Goal: Check status: Check status

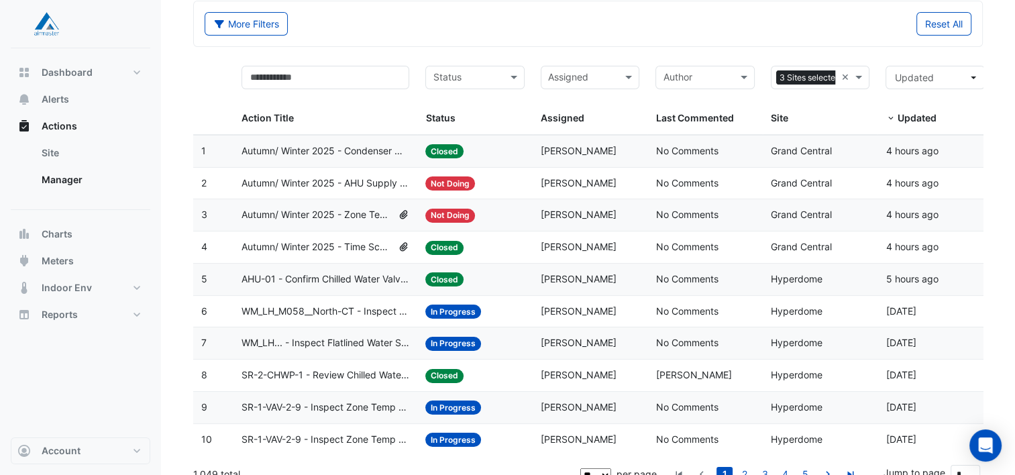
scroll to position [67, 0]
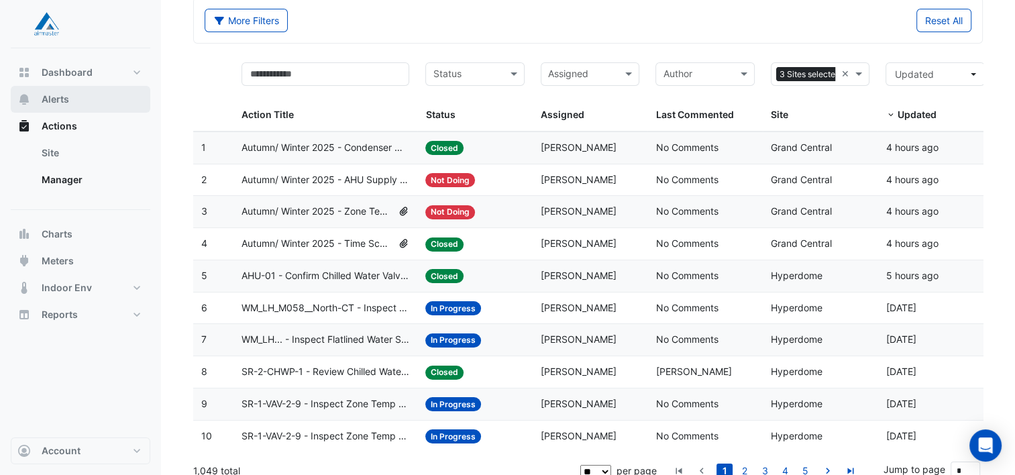
click at [76, 92] on button "Alerts" at bounding box center [80, 99] width 139 height 27
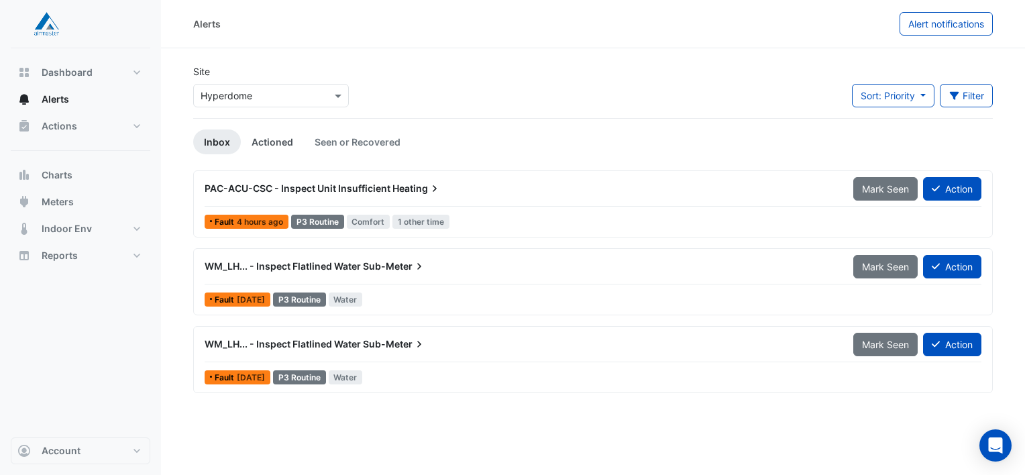
click at [258, 139] on link "Actioned" at bounding box center [272, 141] width 63 height 25
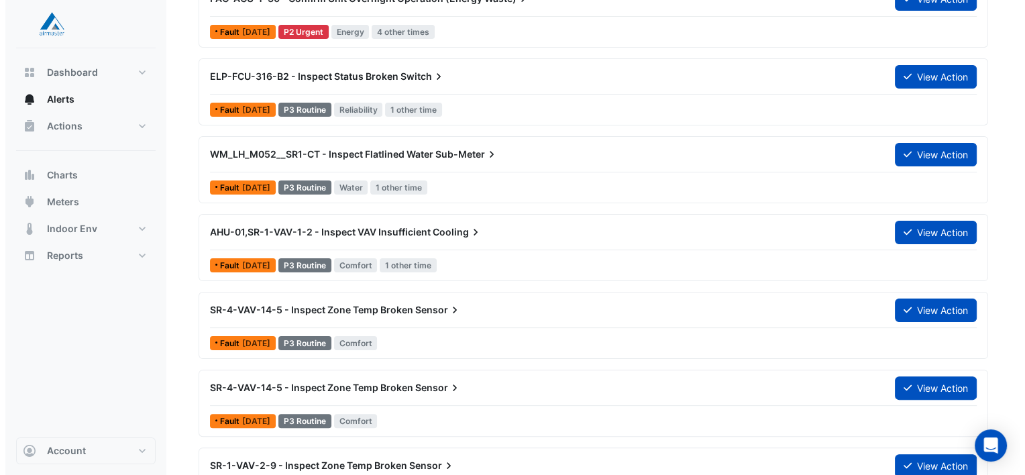
scroll to position [268, 0]
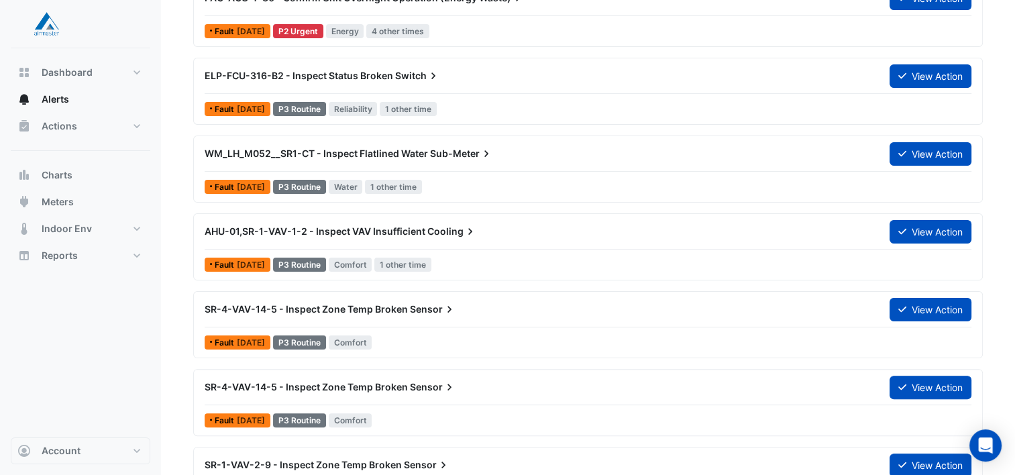
click at [338, 148] on span "WM_LH_M052__SR1-CT - Inspect Flatlined Water" at bounding box center [316, 153] width 223 height 11
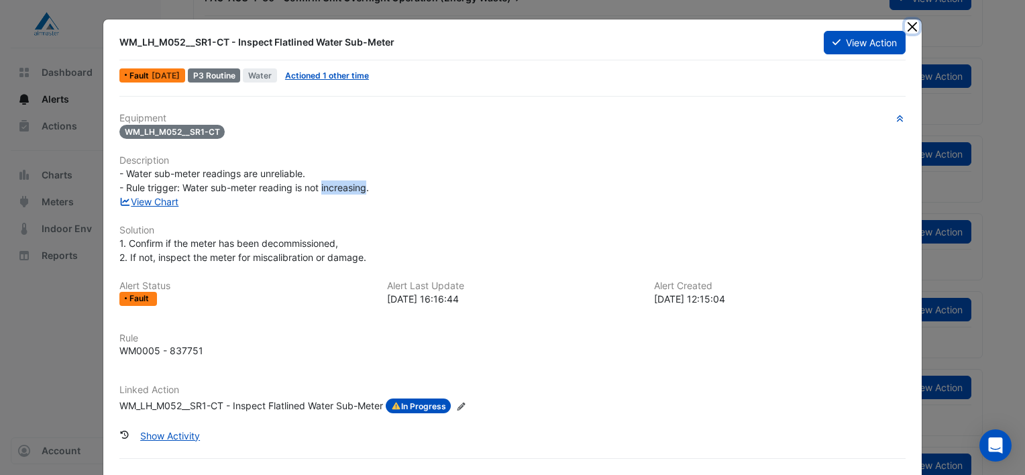
click at [910, 23] on button "Close" at bounding box center [912, 26] width 14 height 14
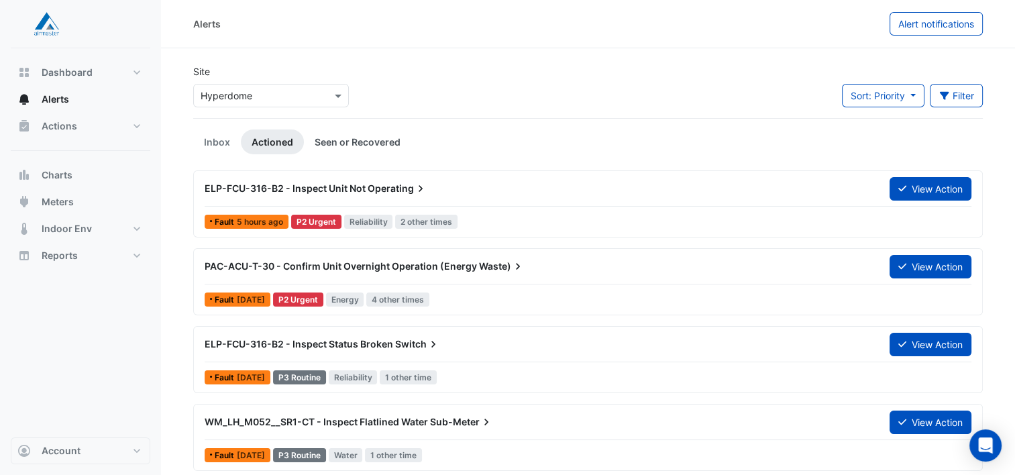
click at [372, 140] on link "Seen or Recovered" at bounding box center [357, 141] width 107 height 25
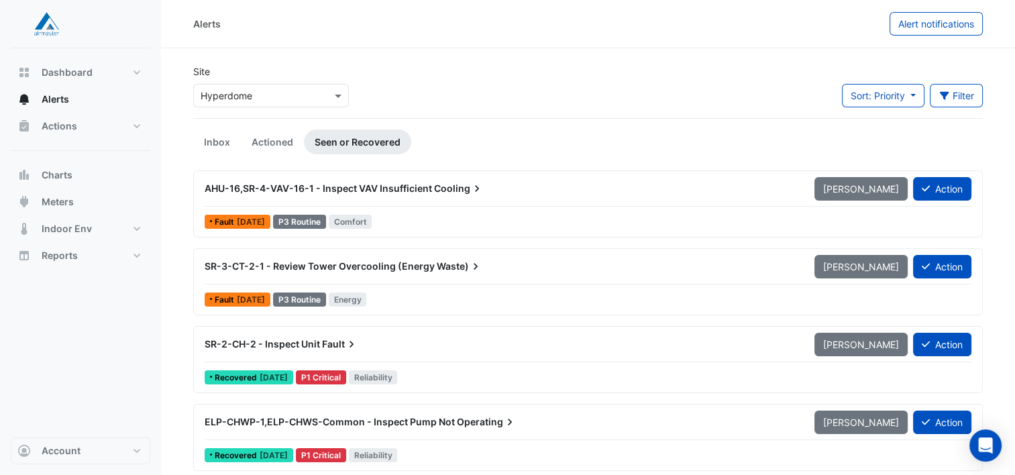
click at [273, 142] on link "Actioned" at bounding box center [272, 141] width 63 height 25
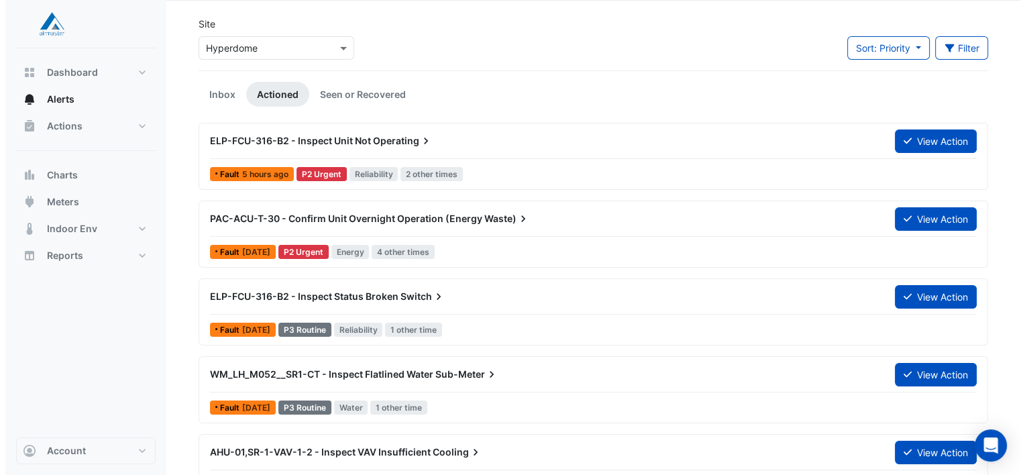
scroll to position [67, 0]
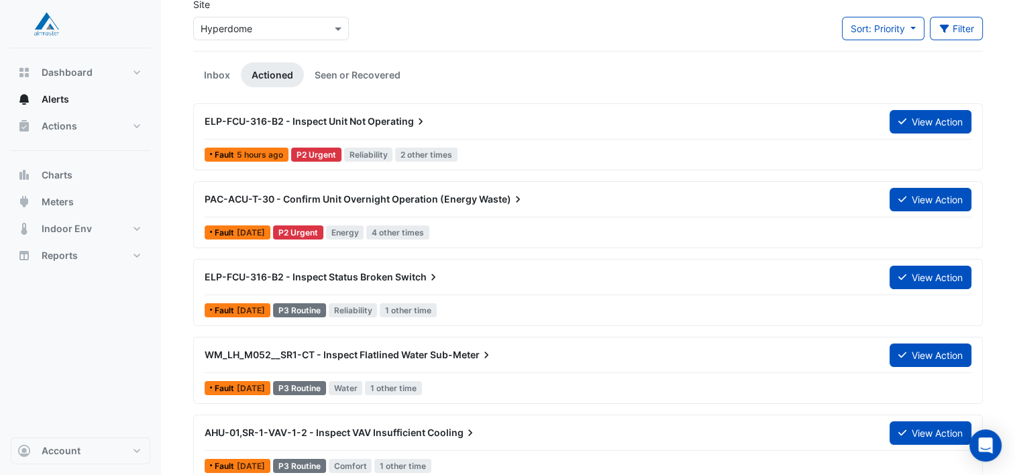
click at [328, 115] on span "ELP-FCU-316-B2 - Inspect Unit Not" at bounding box center [285, 120] width 161 height 11
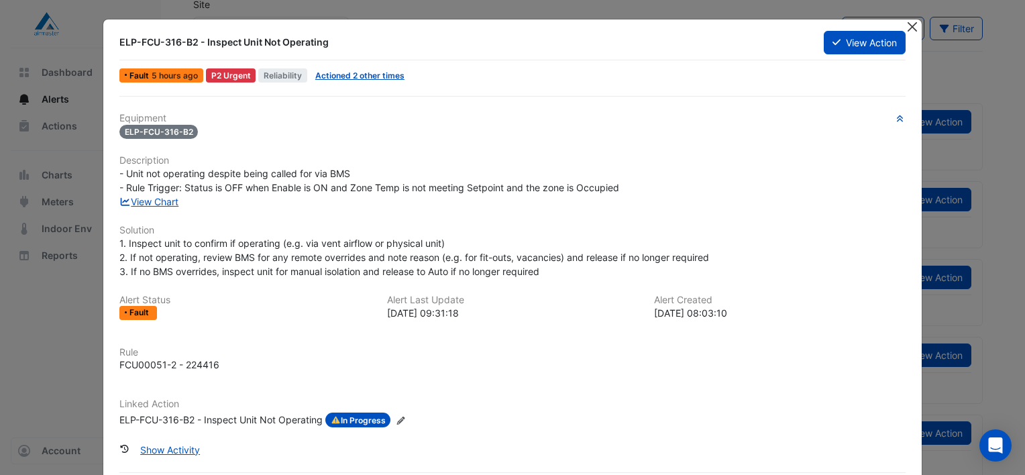
click at [905, 27] on button "Close" at bounding box center [912, 26] width 14 height 14
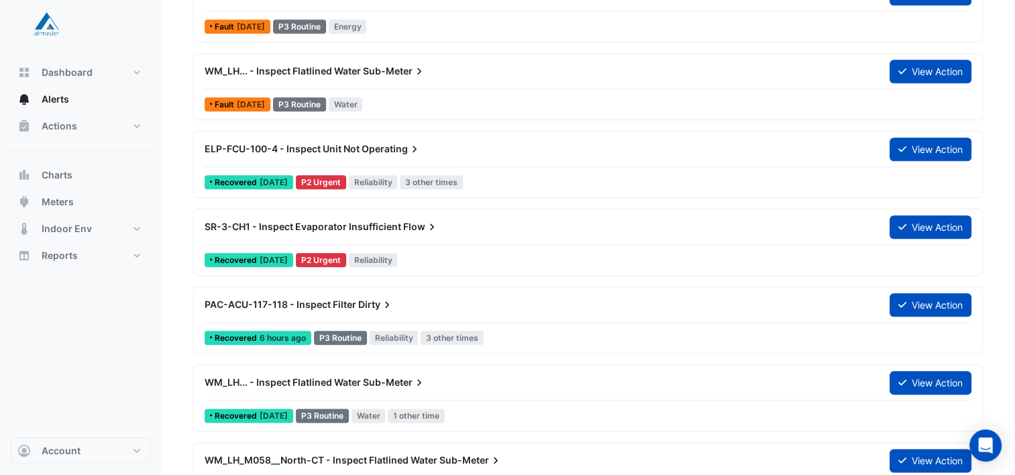
scroll to position [1475, 0]
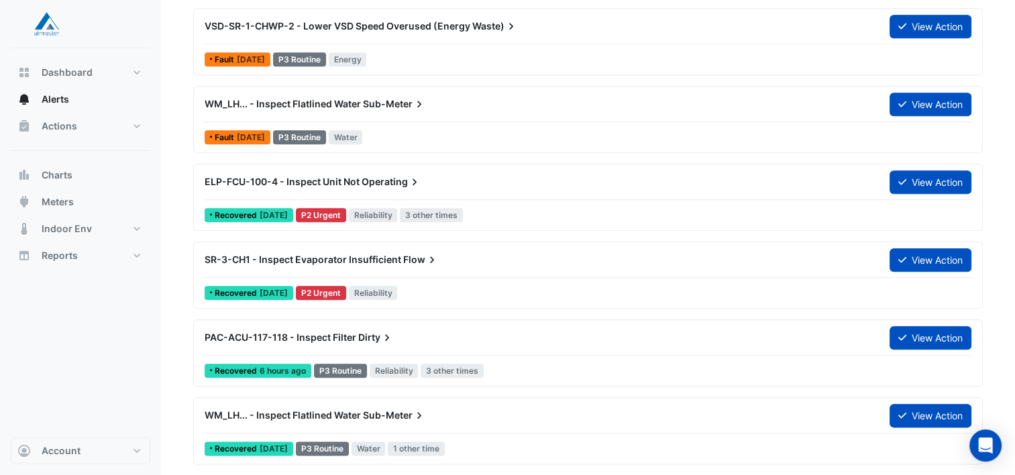
click at [386, 177] on span "Operating" at bounding box center [391, 181] width 60 height 13
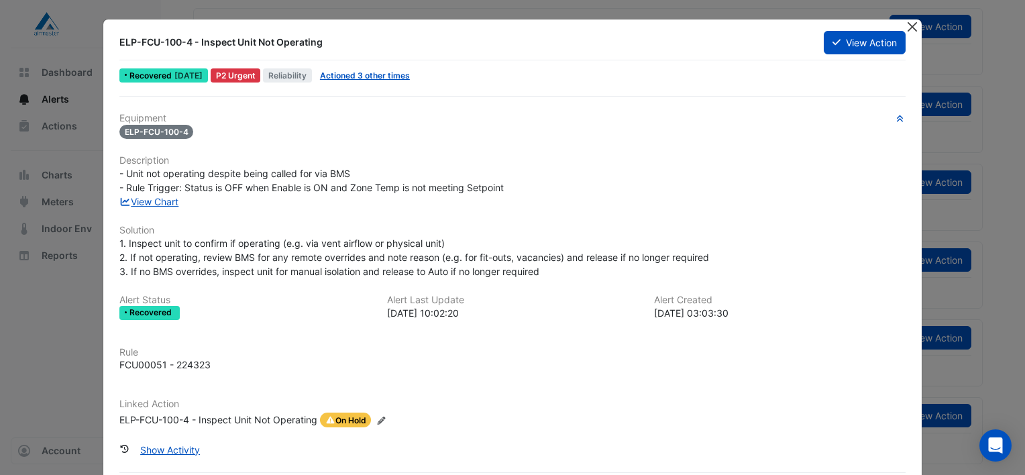
click at [905, 23] on button "Close" at bounding box center [912, 26] width 14 height 14
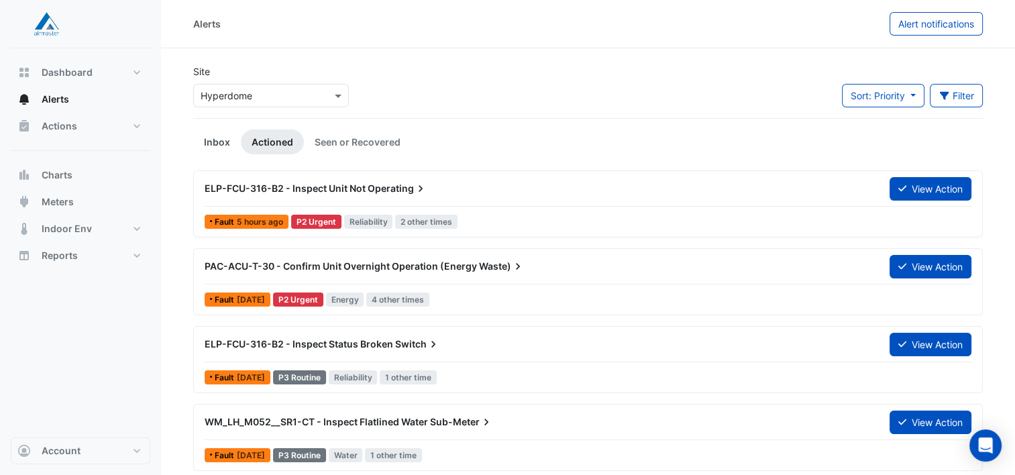
click at [211, 137] on link "Inbox" at bounding box center [217, 141] width 48 height 25
